Goal: Task Accomplishment & Management: Complete application form

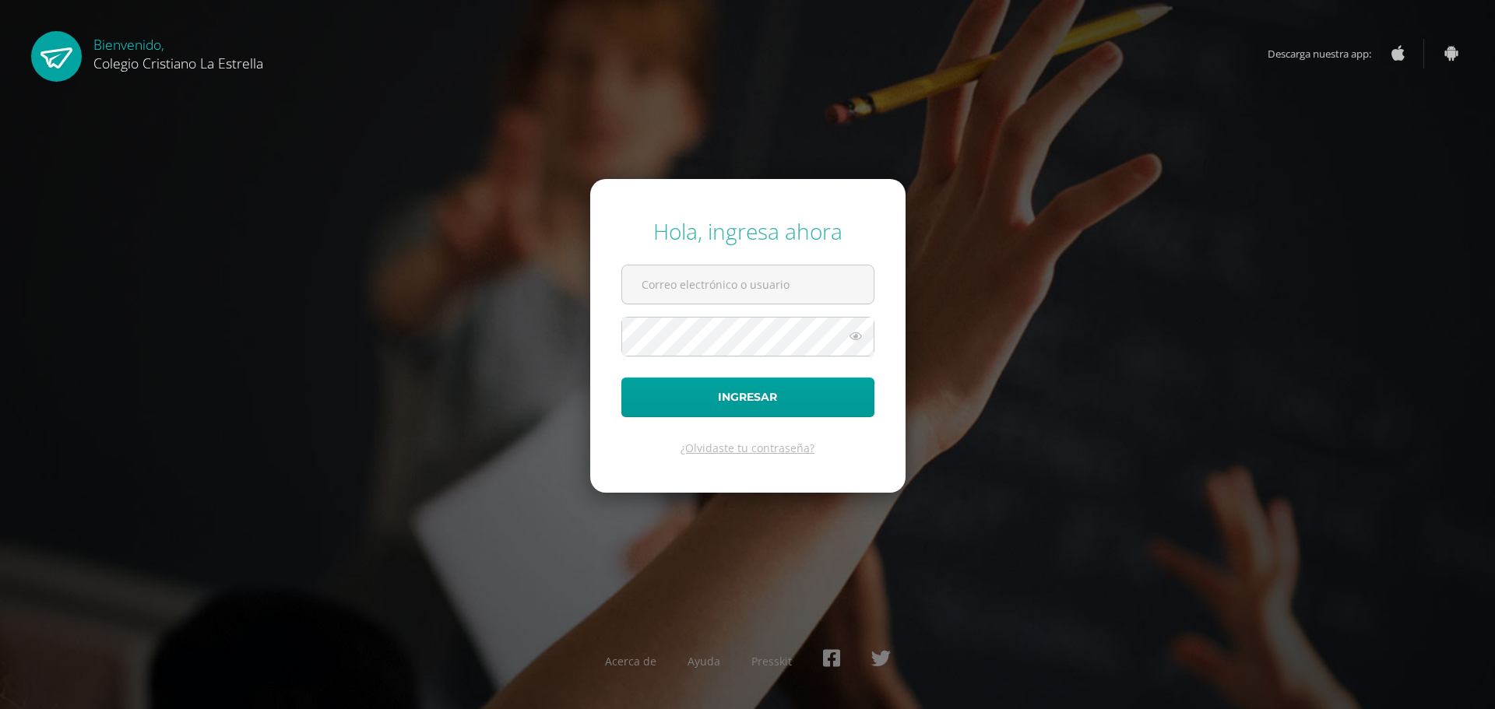
click at [680, 262] on form "Hola, ingresa ahora Ingresar ¿Olvidaste tu contraseña?" at bounding box center [747, 335] width 315 height 313
click at [686, 276] on input "text" at bounding box center [748, 285] width 252 height 38
click at [667, 273] on input "text" at bounding box center [748, 285] width 252 height 38
type input "[EMAIL_ADDRESS][DOMAIN_NAME]"
click at [851, 335] on icon at bounding box center [856, 336] width 20 height 19
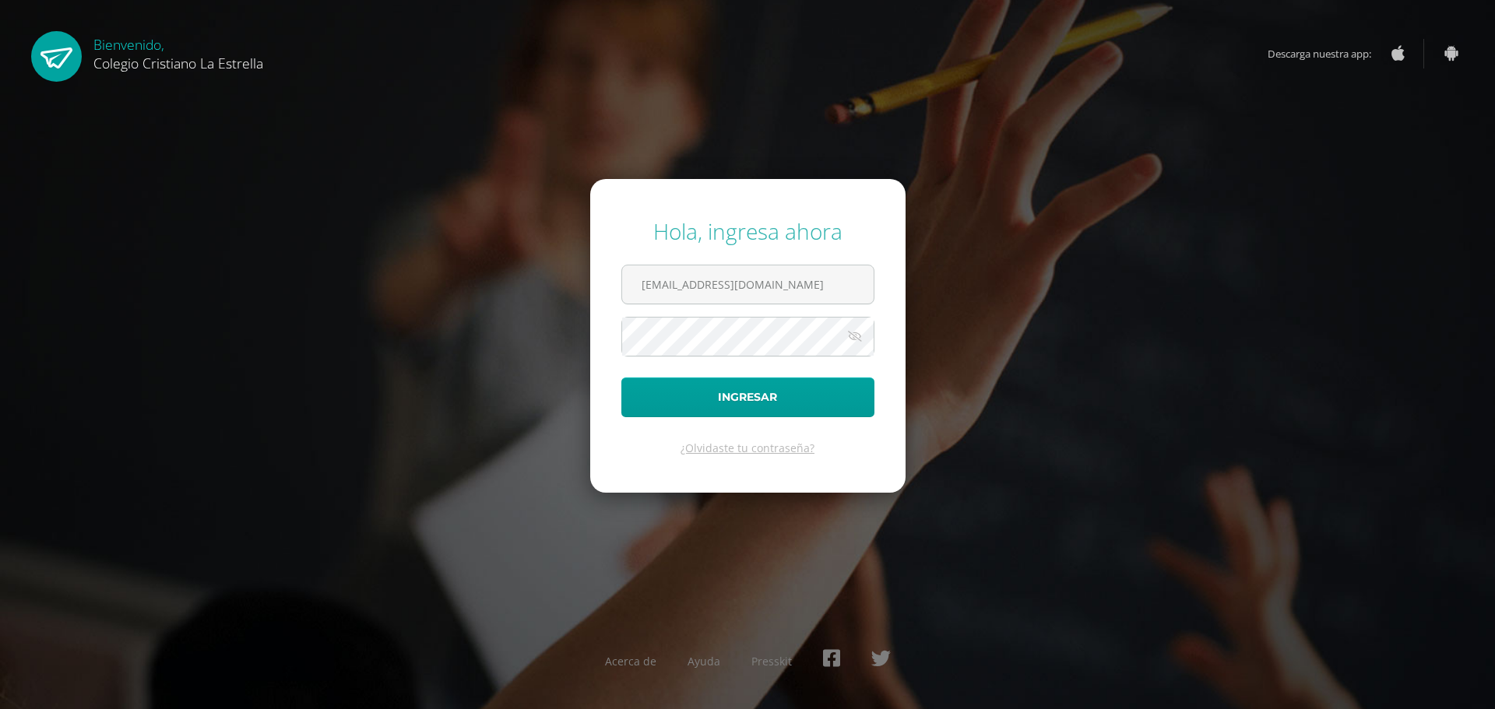
click at [859, 339] on icon at bounding box center [855, 336] width 22 height 19
click at [861, 345] on icon at bounding box center [856, 336] width 20 height 19
click at [621, 378] on button "Ingresar" at bounding box center [747, 398] width 253 height 40
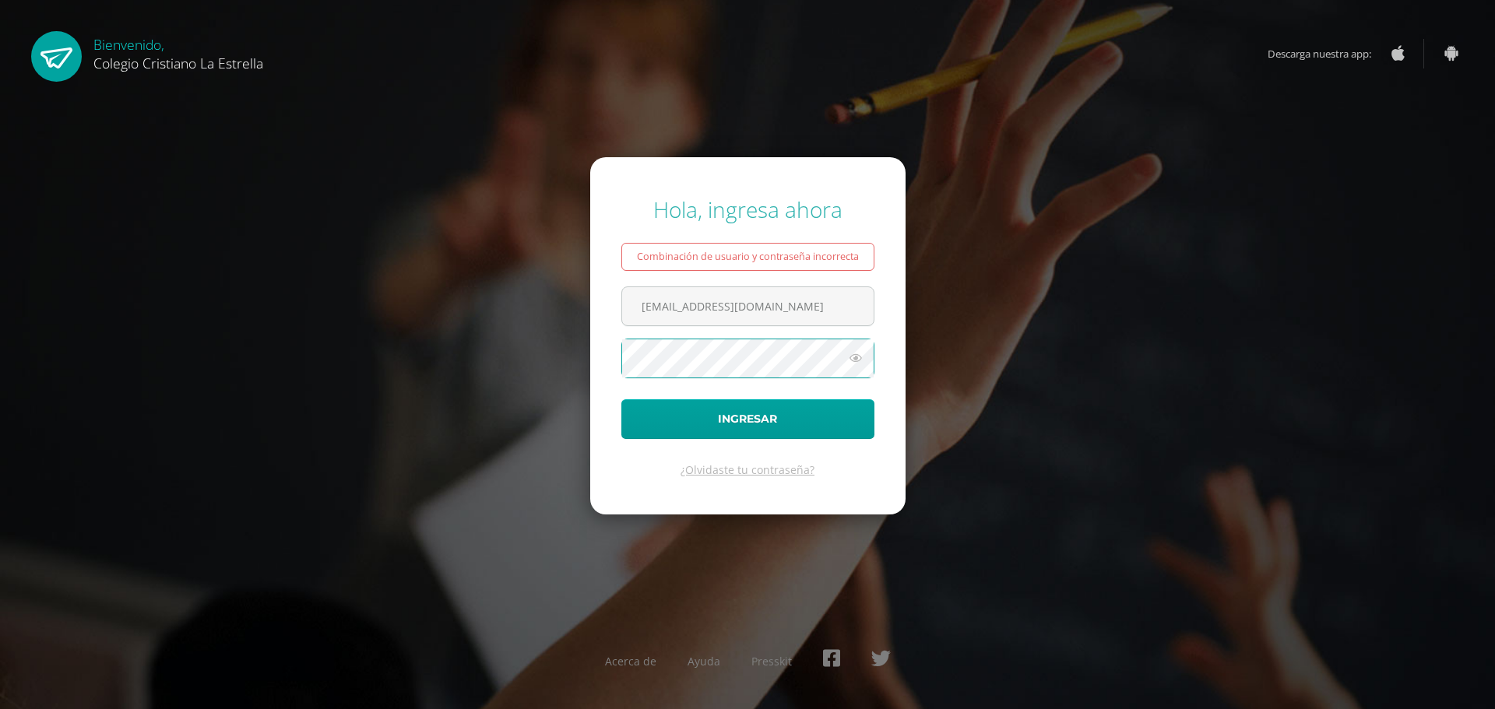
click at [861, 365] on icon at bounding box center [856, 358] width 20 height 19
click at [621, 399] on button "Ingresar" at bounding box center [747, 419] width 253 height 40
click at [821, 304] on input "174@laestrella.edu.gt" at bounding box center [748, 306] width 252 height 38
click at [849, 358] on icon at bounding box center [856, 358] width 20 height 19
click at [764, 290] on input "174@laestrella.edu.gt" at bounding box center [748, 306] width 252 height 38
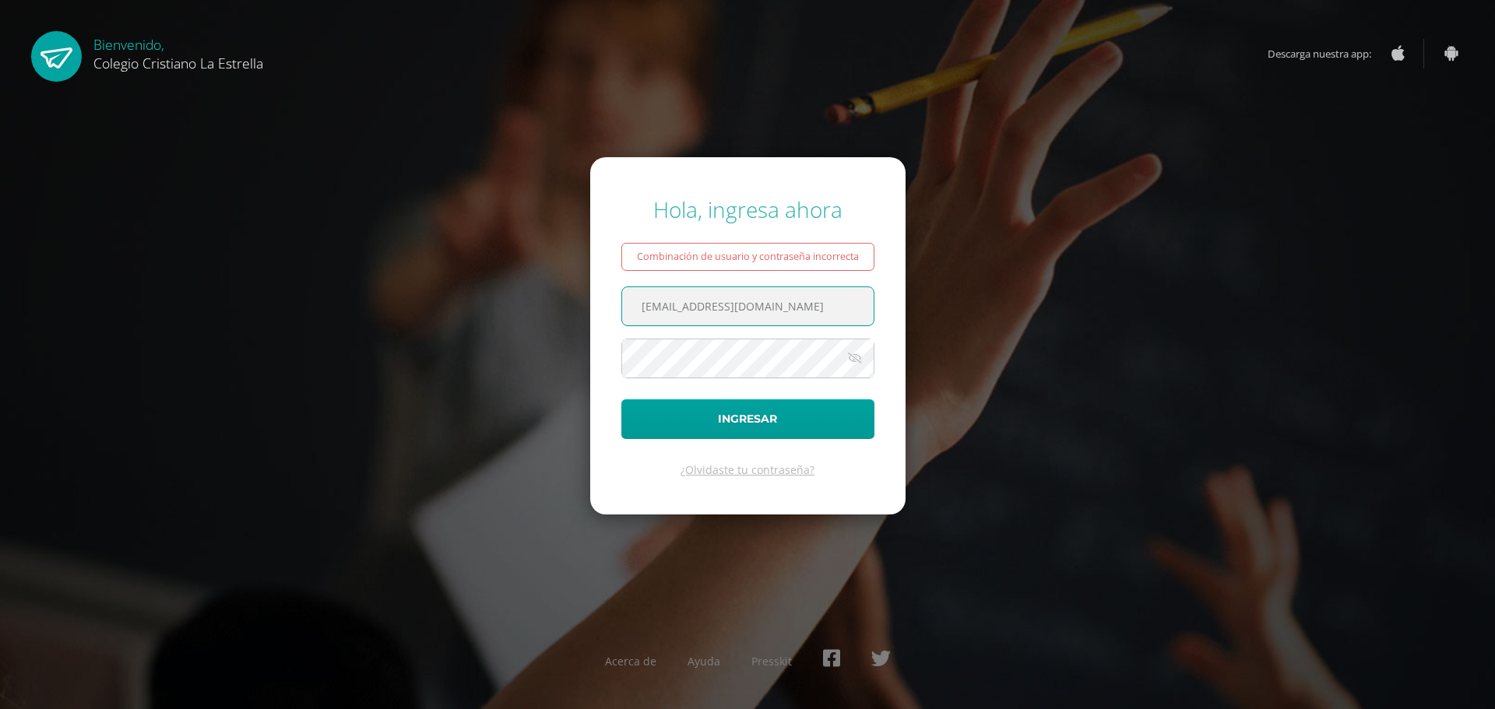
click at [795, 302] on input "[EMAIL_ADDRESS][DOMAIN_NAME]" at bounding box center [748, 306] width 252 height 38
click at [805, 290] on input "[EMAIL_ADDRESS][DOMAIN_NAME]" at bounding box center [748, 306] width 252 height 38
click at [855, 362] on icon at bounding box center [855, 358] width 22 height 19
click at [860, 365] on icon at bounding box center [856, 358] width 20 height 19
click at [621, 399] on button "Ingresar" at bounding box center [747, 419] width 253 height 40
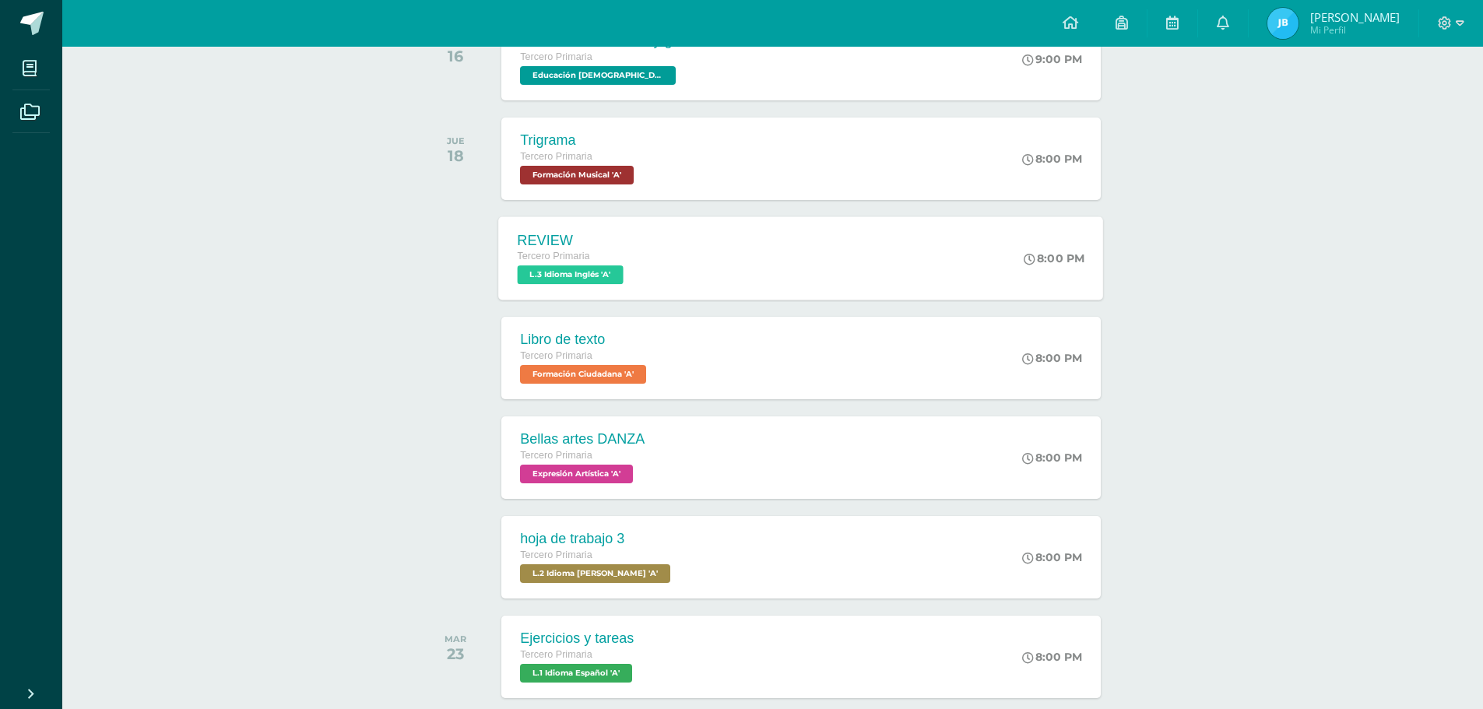
scroll to position [255, 0]
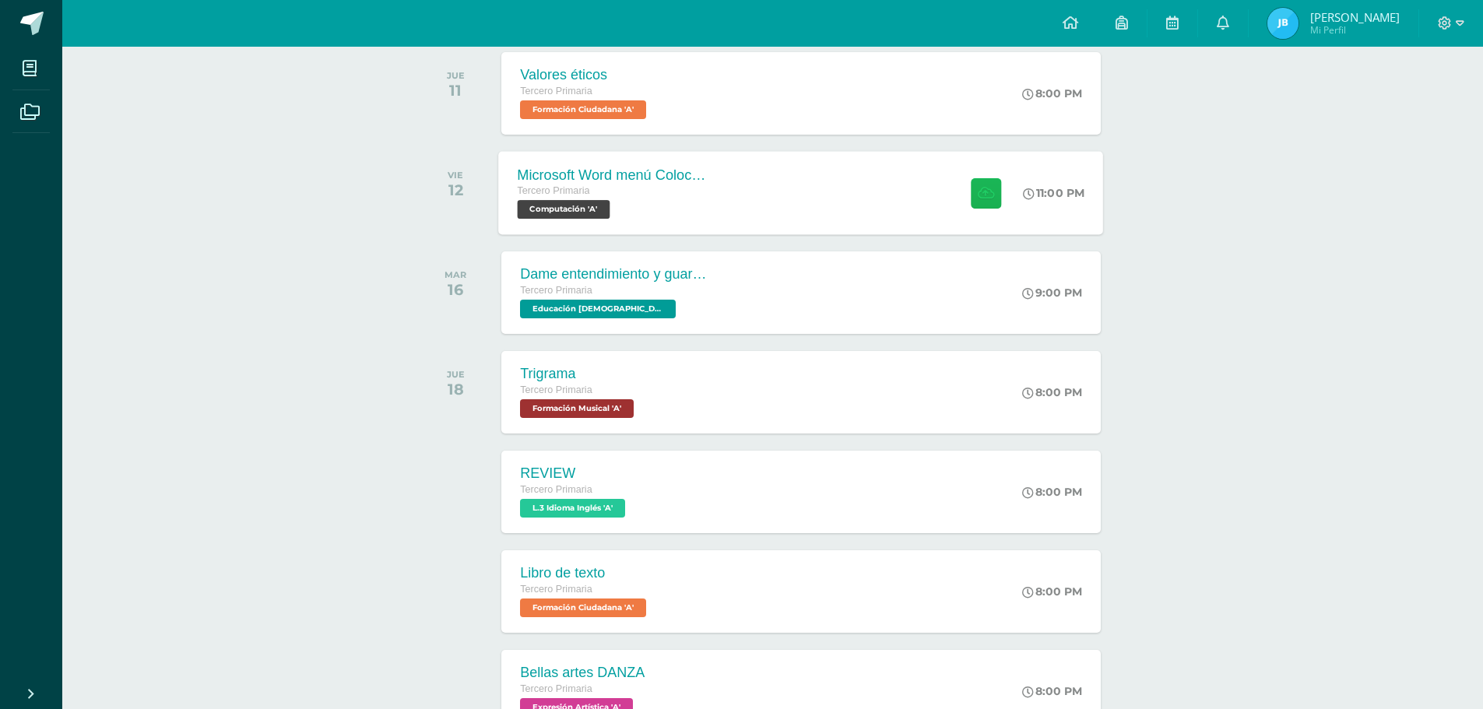
click at [981, 195] on icon at bounding box center [986, 192] width 16 height 13
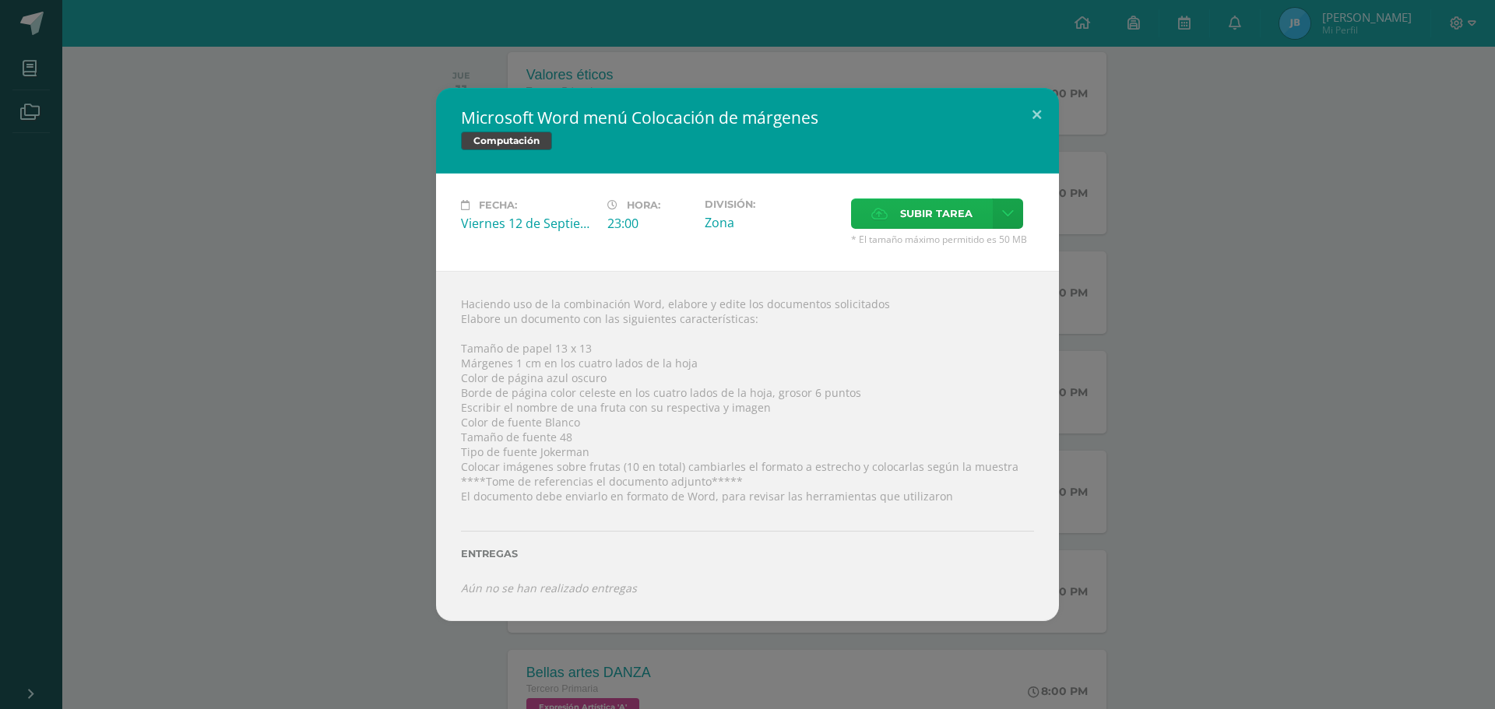
click at [909, 215] on span "Subir tarea" at bounding box center [936, 213] width 72 height 29
click at [0, 0] on input "Subir tarea" at bounding box center [0, 0] width 0 height 0
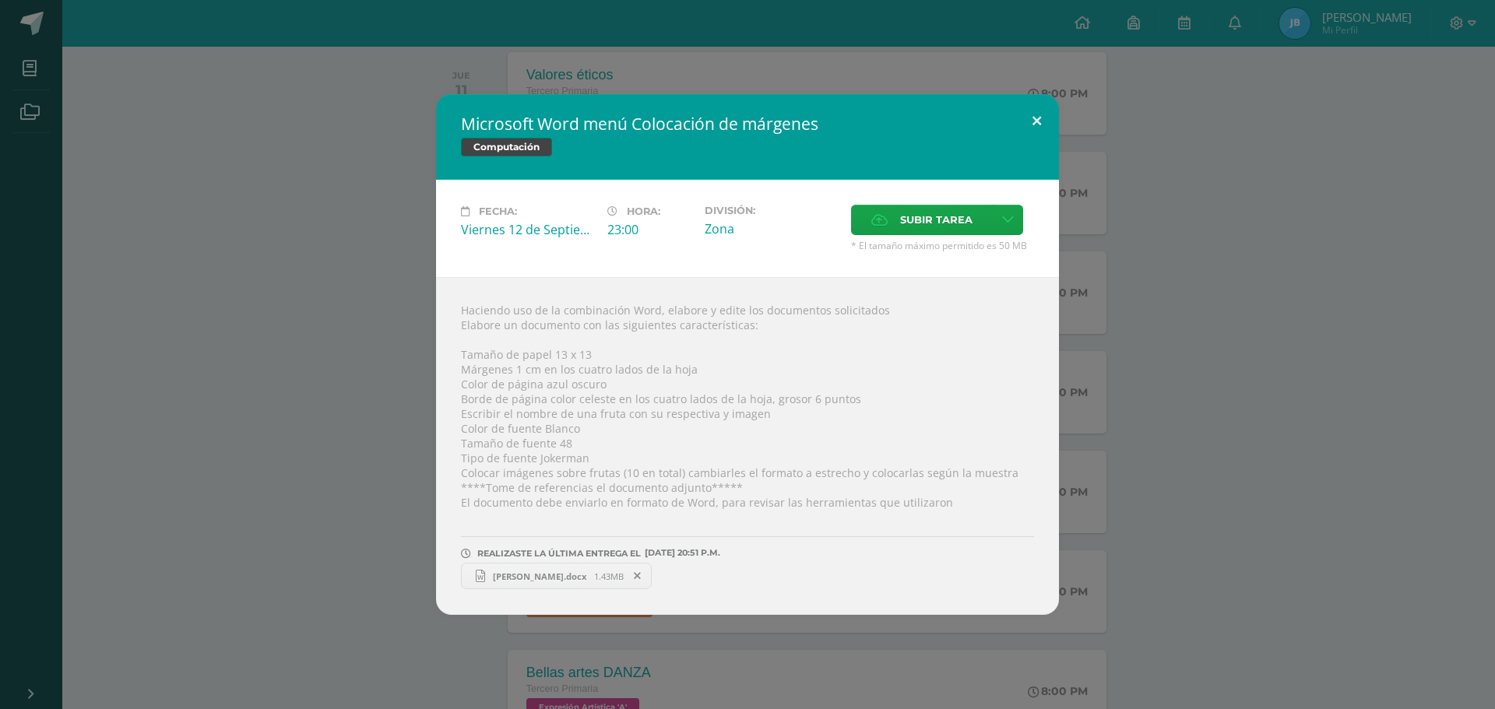
click at [1043, 117] on button at bounding box center [1037, 120] width 44 height 53
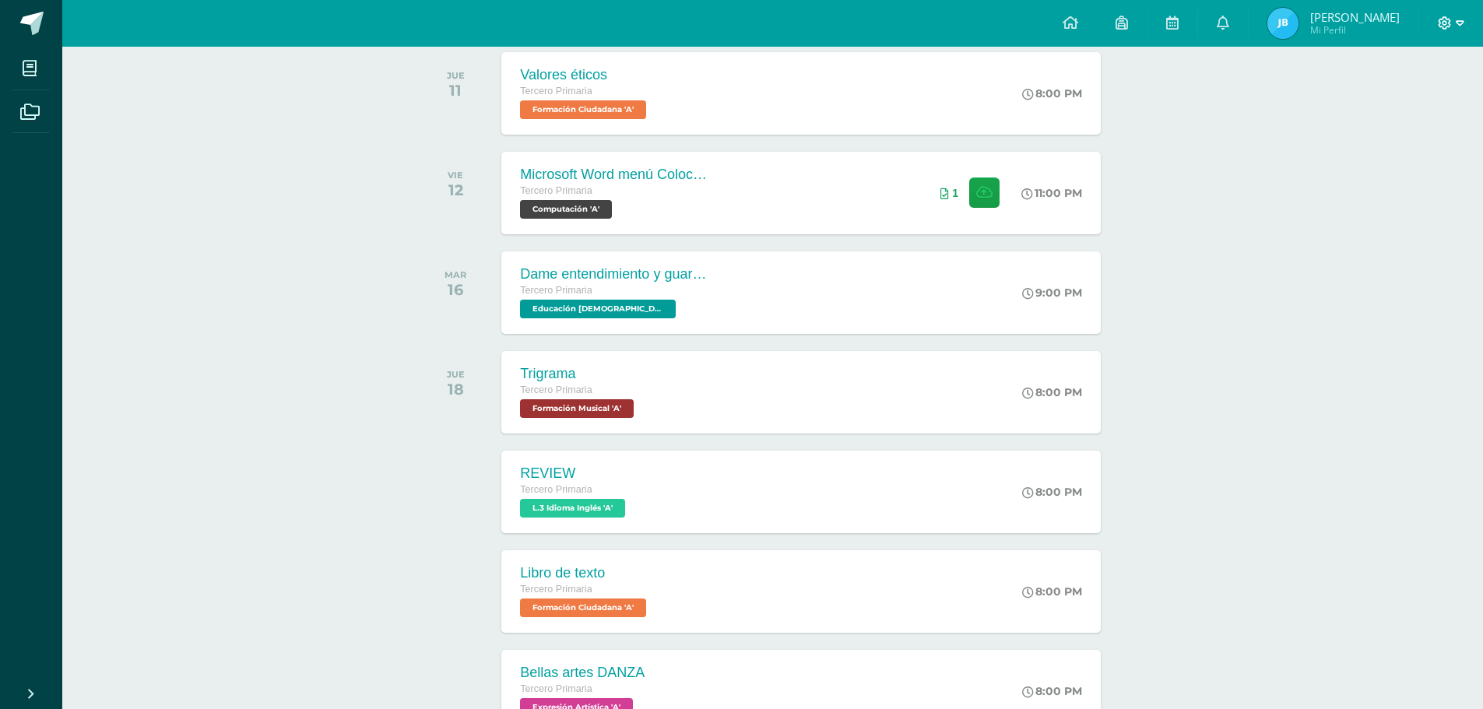
click at [1458, 25] on icon at bounding box center [1460, 23] width 9 height 14
click at [1374, 110] on link "Cerrar sesión" at bounding box center [1403, 106] width 123 height 23
